Goal: Task Accomplishment & Management: Manage account settings

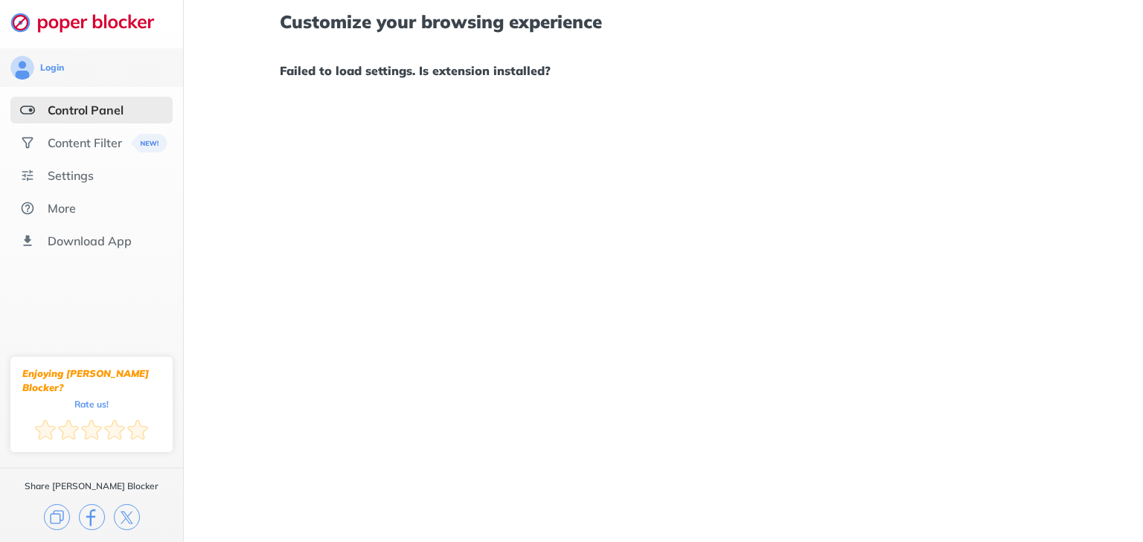
click at [92, 110] on div "Control Panel" at bounding box center [86, 110] width 76 height 15
click at [73, 142] on div "Content Filter" at bounding box center [85, 142] width 74 height 15
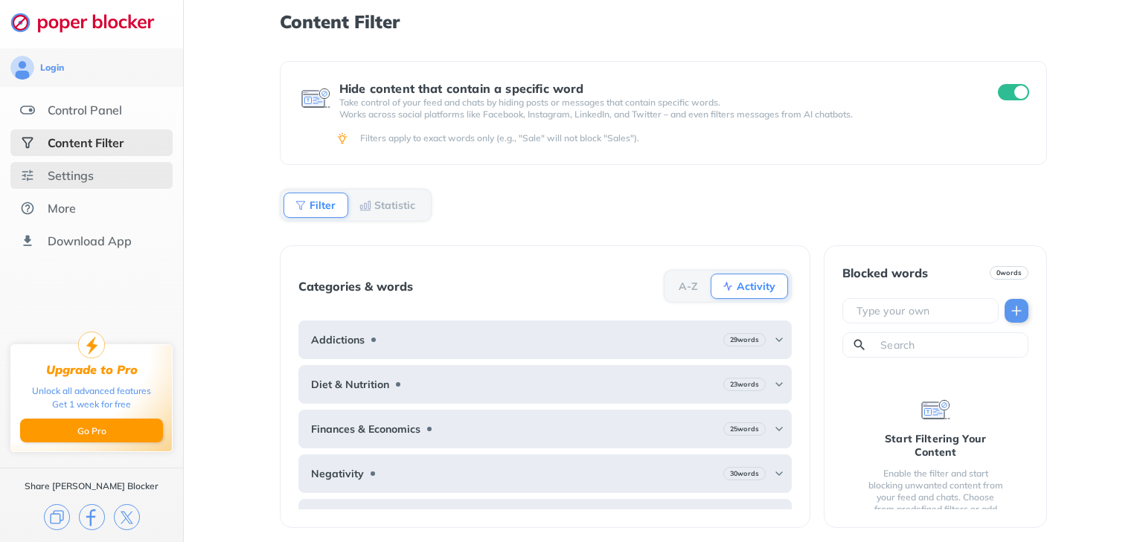
click at [83, 174] on div "Settings" at bounding box center [71, 175] width 46 height 15
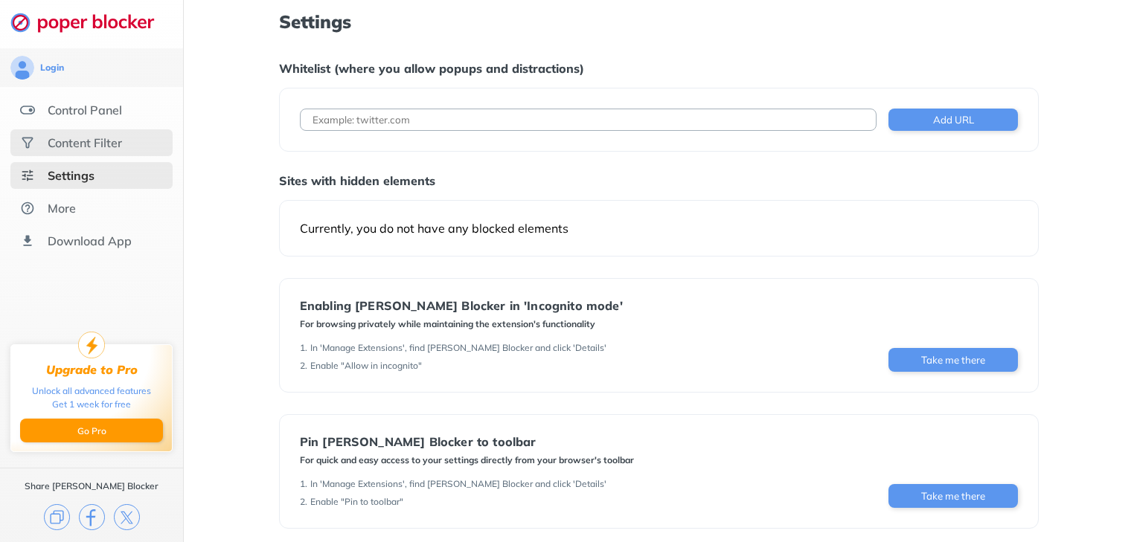
click at [107, 143] on div "Content Filter" at bounding box center [85, 142] width 74 height 15
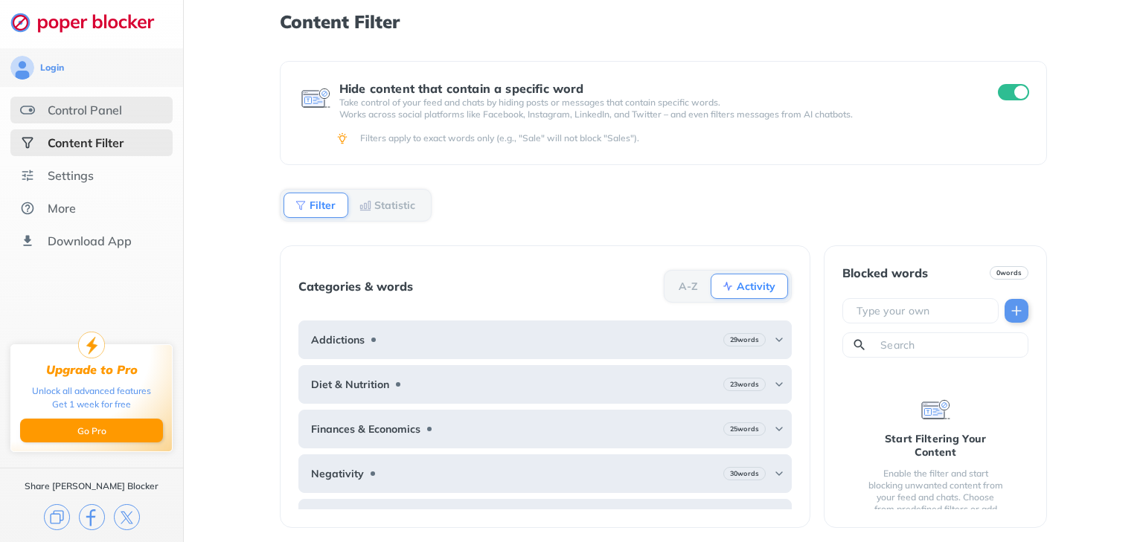
click at [122, 103] on div "Control Panel" at bounding box center [85, 110] width 74 height 15
